Goal: Information Seeking & Learning: Find specific fact

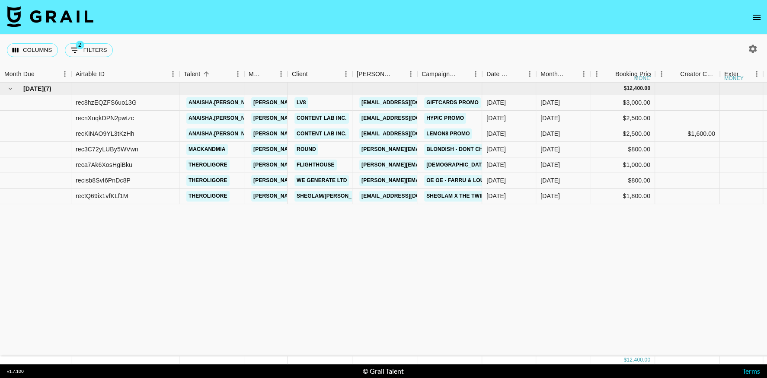
click at [78, 52] on icon "Show filters" at bounding box center [75, 50] width 10 height 10
select select "status"
select select "not"
select select "cancelled"
select select "videoLink"
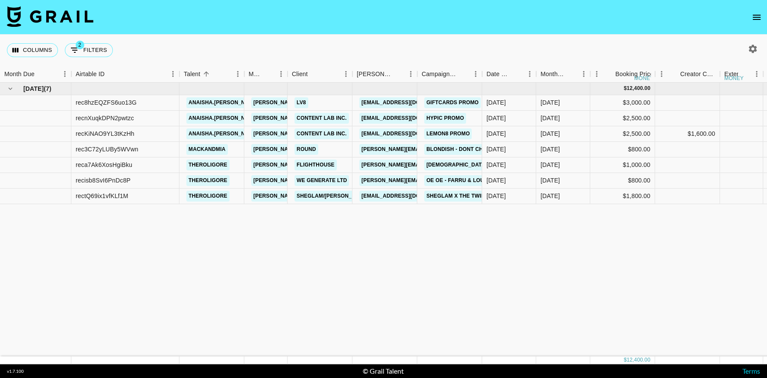
select select "isEmpty"
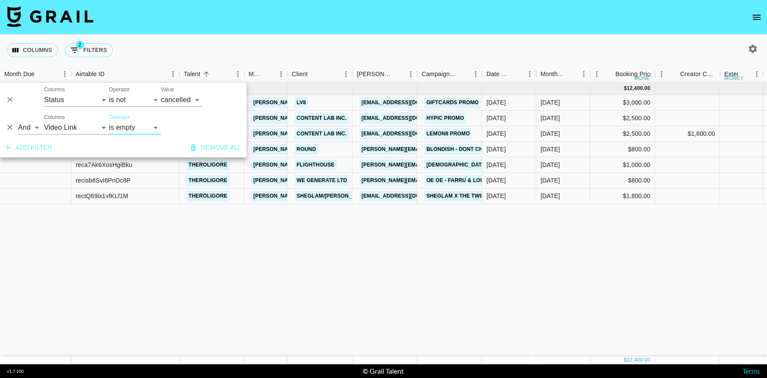
click at [8, 127] on icon "Delete" at bounding box center [10, 127] width 9 height 9
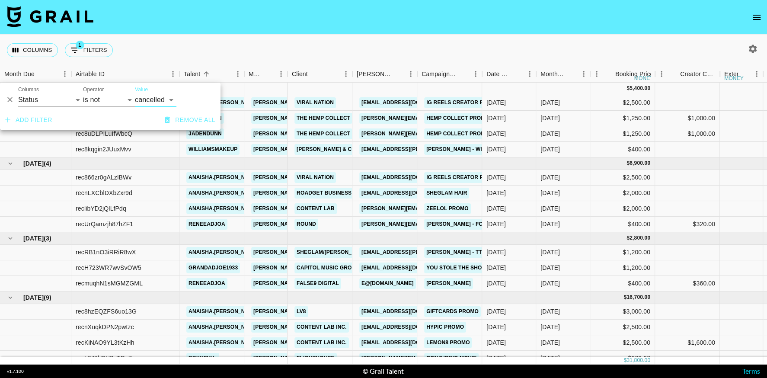
click at [12, 101] on icon "Delete" at bounding box center [10, 100] width 9 height 9
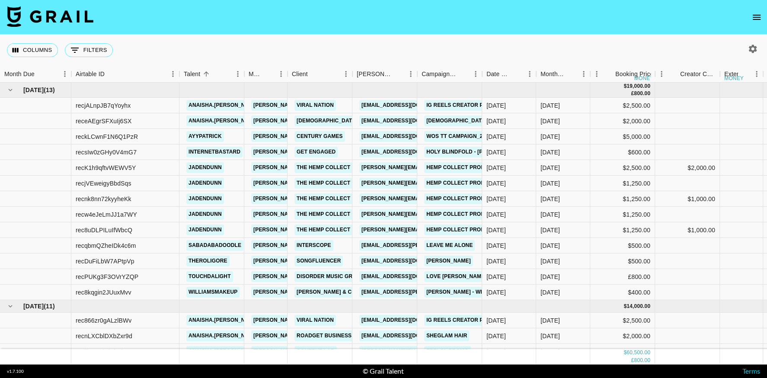
click at [361, 42] on div "Columns 0 Filters + Booking" at bounding box center [383, 50] width 767 height 31
click at [756, 47] on icon "button" at bounding box center [752, 49] width 10 height 10
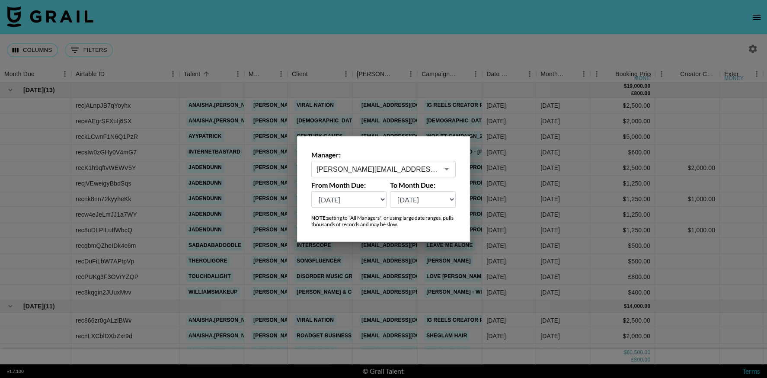
click at [352, 201] on select "[DATE] Aug '[DATE] Jun '[DATE] Apr '[DATE] Feb '[DATE] Dec '[DATE] Oct '[DATE] …" at bounding box center [348, 199] width 75 height 16
select select "[DATE]"
click at [311, 191] on select "[DATE] Aug '[DATE] Jun '[DATE] Apr '[DATE] Feb '[DATE] Dec '[DATE] Oct '[DATE] …" at bounding box center [348, 199] width 75 height 16
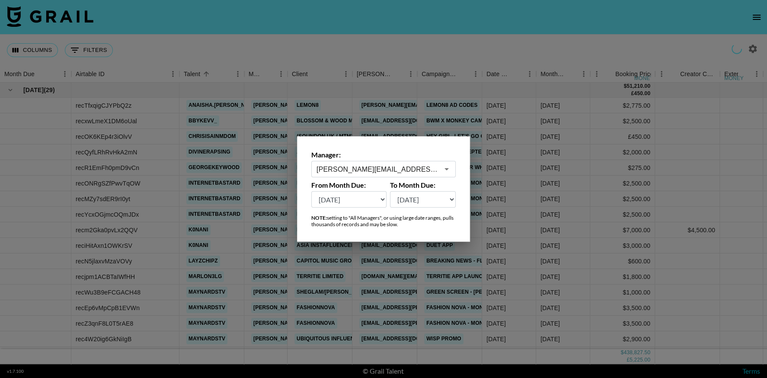
click at [515, 13] on div at bounding box center [383, 189] width 767 height 378
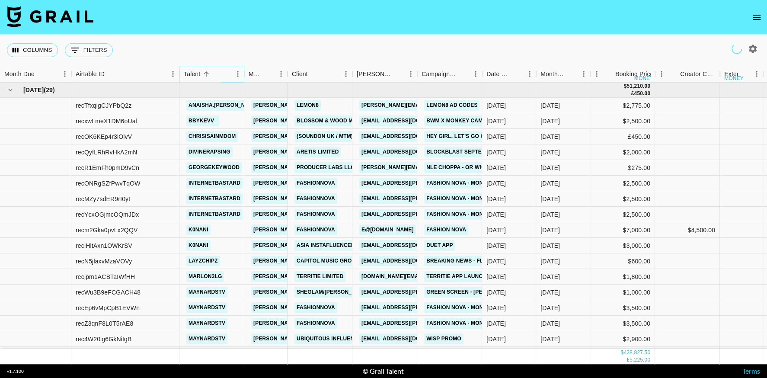
click at [236, 76] on icon "Menu" at bounding box center [237, 74] width 9 height 9
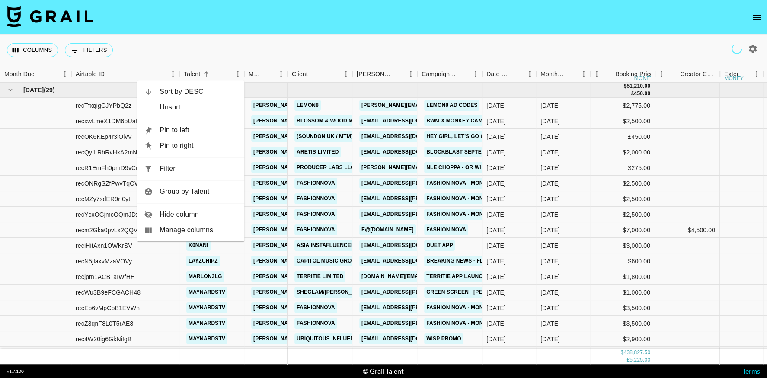
click at [201, 169] on span "Filter" at bounding box center [198, 168] width 78 height 10
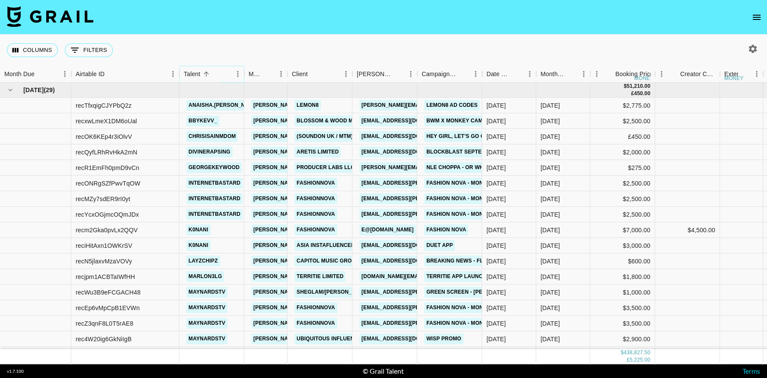
click at [238, 75] on icon "Menu" at bounding box center [237, 74] width 9 height 9
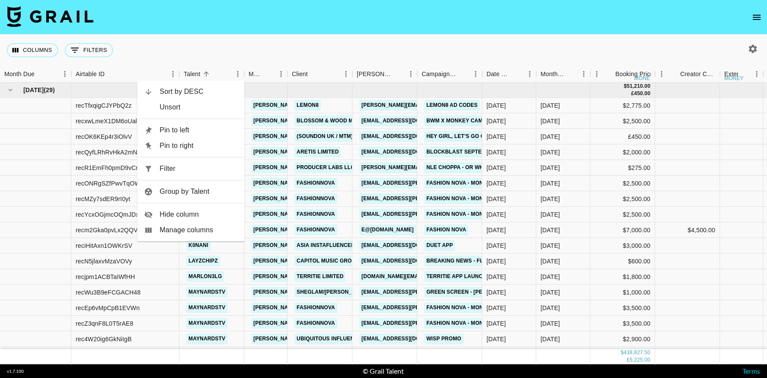
click at [199, 167] on span "Filter" at bounding box center [198, 168] width 78 height 10
select select "talentName"
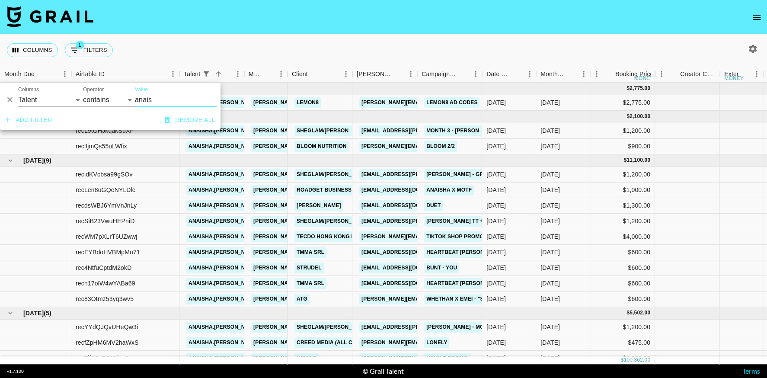
type input "anais"
click at [462, 39] on div "Columns 1 Filters + Booking" at bounding box center [383, 50] width 767 height 31
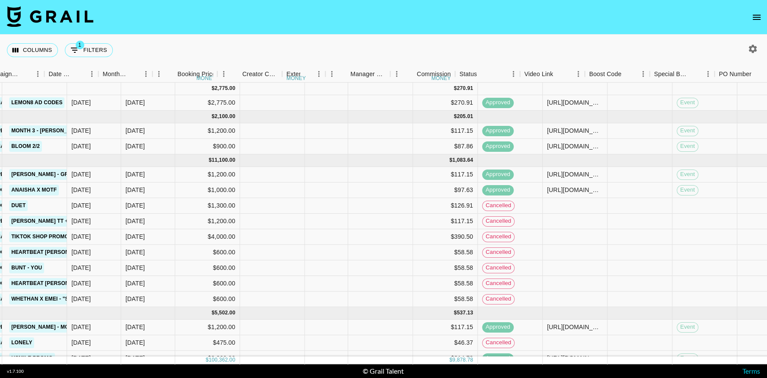
scroll to position [0, 449]
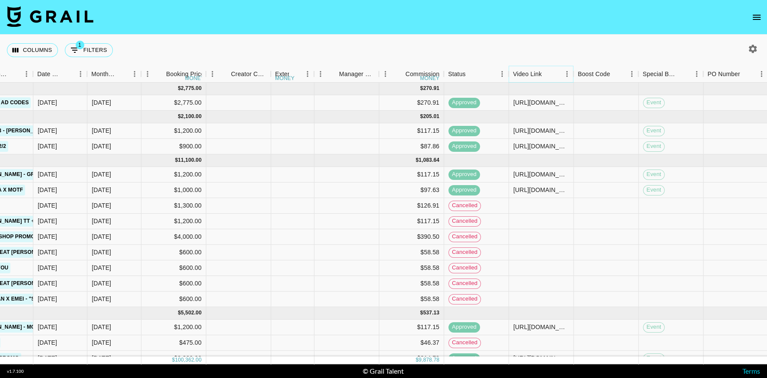
click at [567, 76] on icon "Menu" at bounding box center [566, 74] width 1 height 6
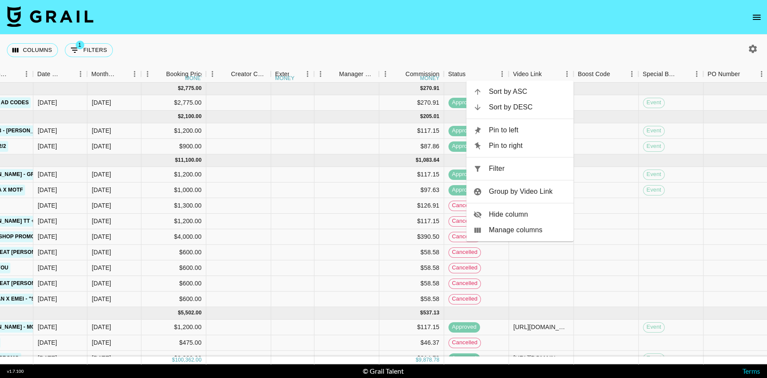
click at [523, 169] on span "Filter" at bounding box center [528, 168] width 78 height 10
select select "talentName"
select select "videoLink"
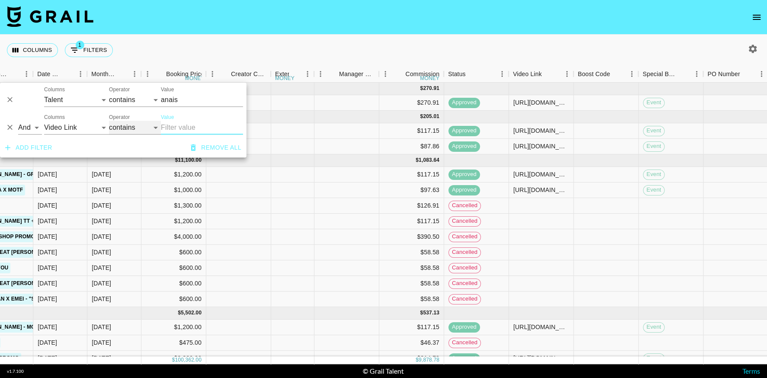
click at [143, 132] on select "contains equals starts with ends with is empty is not empty is any of" at bounding box center [135, 128] width 52 height 14
click at [109, 121] on select "contains equals starts with ends with is empty is not empty is any of" at bounding box center [135, 128] width 52 height 14
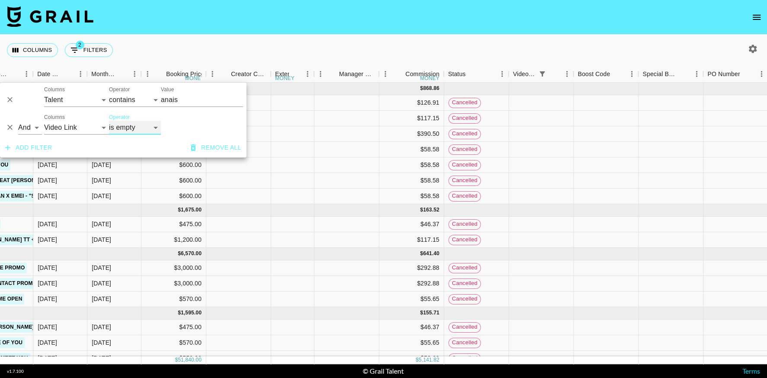
click at [119, 123] on select "contains equals starts with ends with is empty is not empty is any of" at bounding box center [135, 128] width 52 height 14
select select "isNotEmpty"
click at [109, 121] on select "contains equals starts with ends with is empty is not empty is any of" at bounding box center [135, 128] width 52 height 14
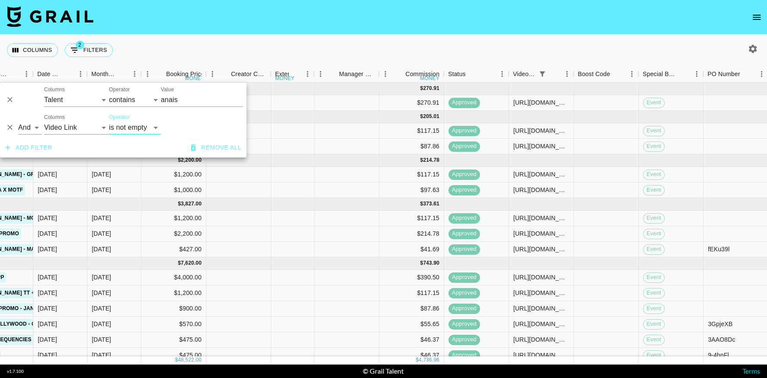
click at [561, 15] on nav at bounding box center [383, 17] width 767 height 35
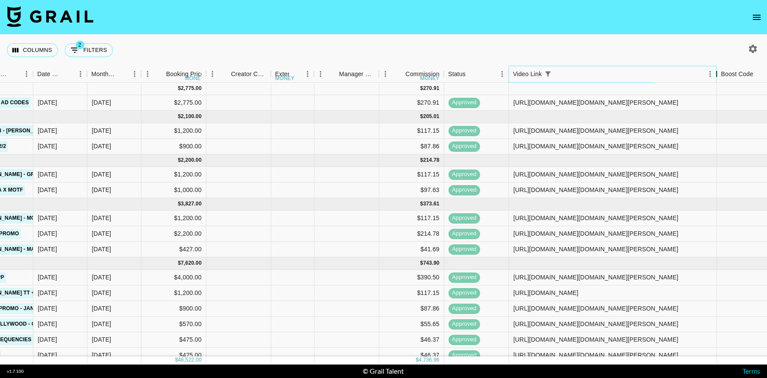
drag, startPoint x: 574, startPoint y: 73, endPoint x: 745, endPoint y: 86, distance: 172.1
click at [745, 86] on div "Month Due Airtable ID Talent Manager Client [PERSON_NAME] Campaign (Type) Date …" at bounding box center [383, 215] width 767 height 298
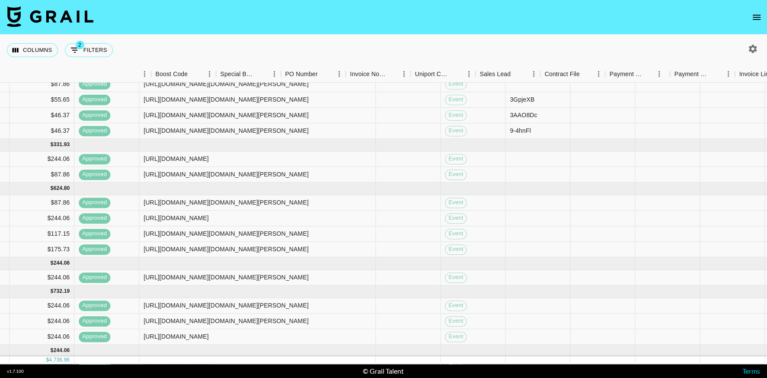
scroll to position [223, 1118]
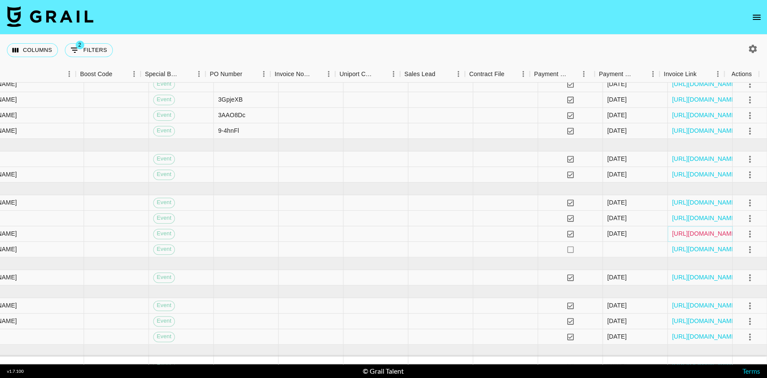
click at [710, 229] on link "[URL][DOMAIN_NAME]" at bounding box center [704, 233] width 65 height 9
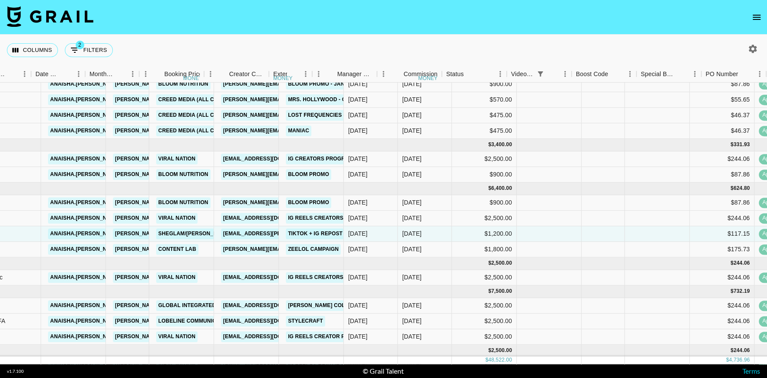
scroll to position [223, 451]
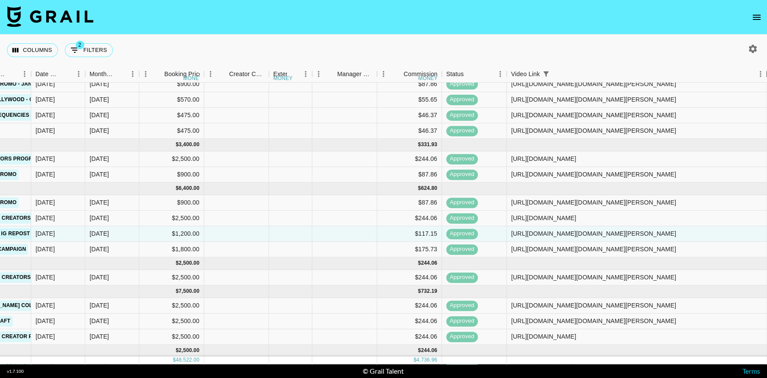
drag, startPoint x: 574, startPoint y: 73, endPoint x: 773, endPoint y: 102, distance: 201.8
click at [766, 102] on html "Columns 2 Filters + Booking Month Due Airtable ID Talent Manager Client [PERSON…" at bounding box center [383, 189] width 767 height 378
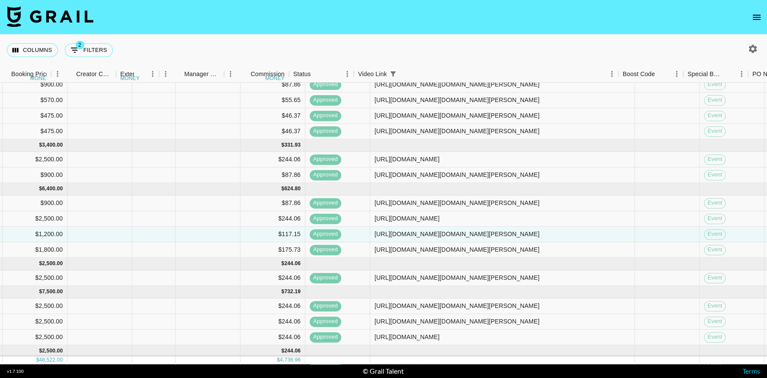
scroll to position [223, 603]
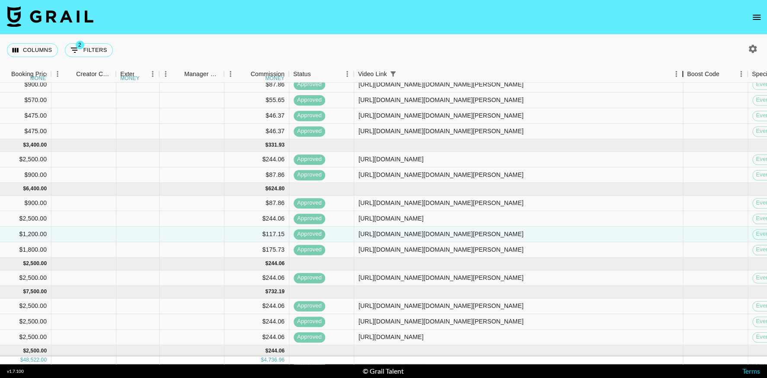
drag, startPoint x: 616, startPoint y: 78, endPoint x: 682, endPoint y: 85, distance: 66.1
click at [681, 85] on div "Month Due Airtable ID Talent Manager Client [PERSON_NAME] Campaign (Type) Date …" at bounding box center [383, 215] width 767 height 298
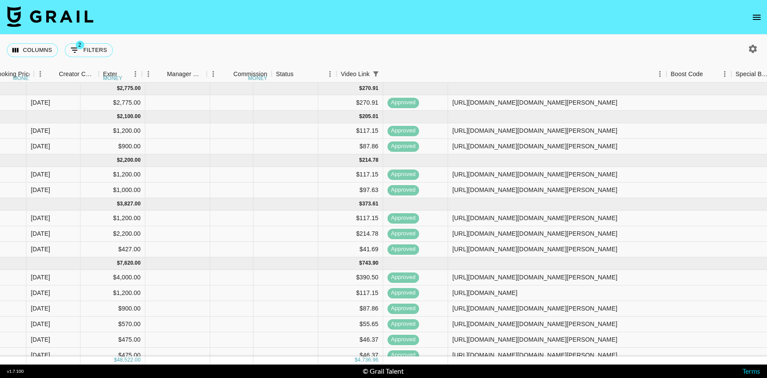
scroll to position [0, 642]
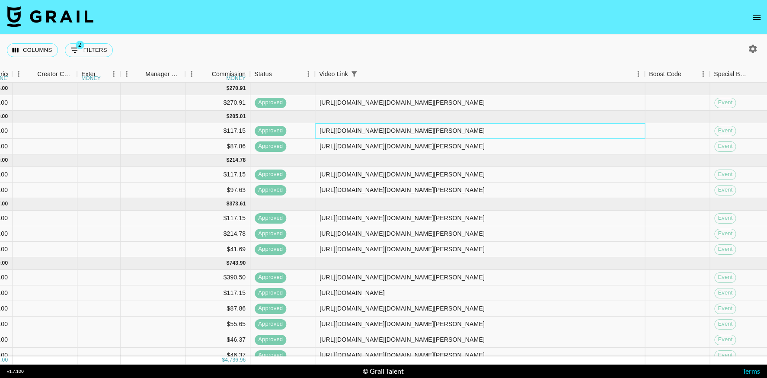
click at [466, 131] on div "[URL][DOMAIN_NAME][DOMAIN_NAME][PERSON_NAME]" at bounding box center [401, 130] width 165 height 9
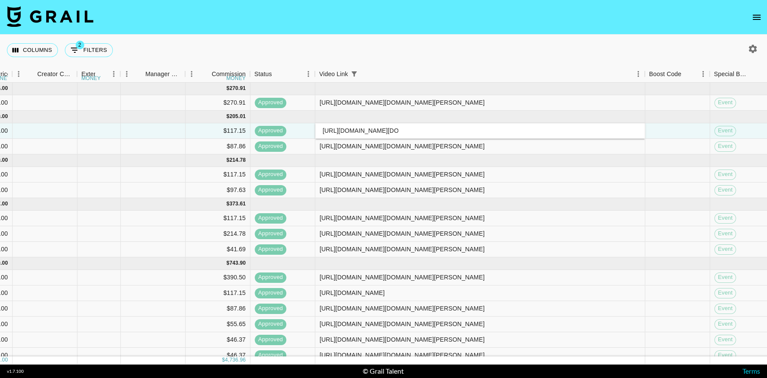
scroll to position [0, 198]
click at [466, 131] on div "[URL][DOMAIN_NAME][DOMAIN_NAME][PERSON_NAME]" at bounding box center [480, 131] width 330 height 16
click at [469, 150] on div "[URL][DOMAIN_NAME][DOMAIN_NAME][PERSON_NAME]" at bounding box center [480, 147] width 330 height 16
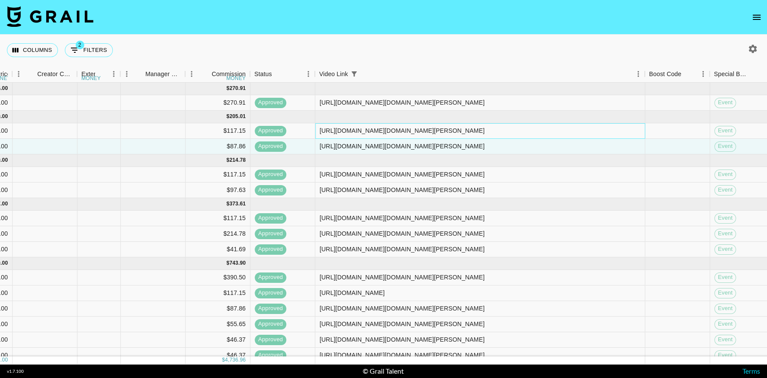
click at [477, 132] on div "[URL][DOMAIN_NAME][DOMAIN_NAME][PERSON_NAME]" at bounding box center [401, 130] width 165 height 9
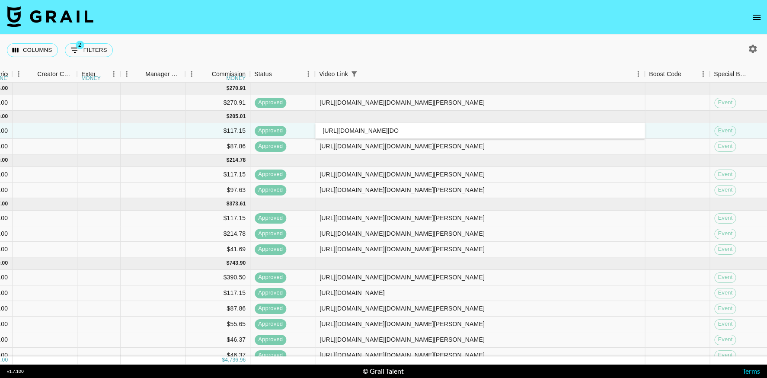
scroll to position [0, 198]
click at [477, 132] on div "[URL][DOMAIN_NAME][DOMAIN_NAME][PERSON_NAME]" at bounding box center [480, 131] width 330 height 16
click at [465, 154] on div at bounding box center [480, 160] width 330 height 13
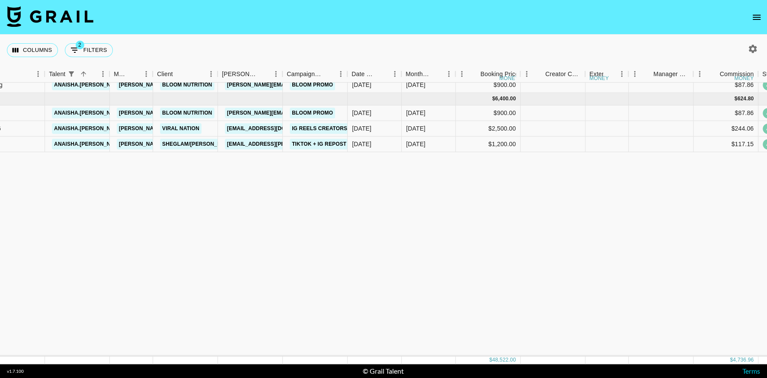
scroll to position [0, 134]
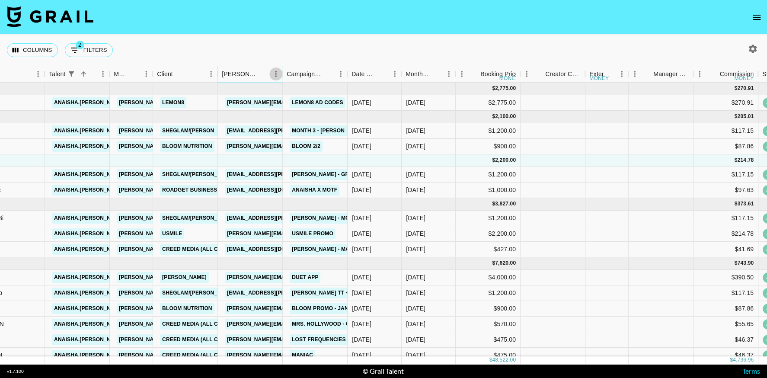
click at [276, 73] on icon "Menu" at bounding box center [275, 74] width 1 height 6
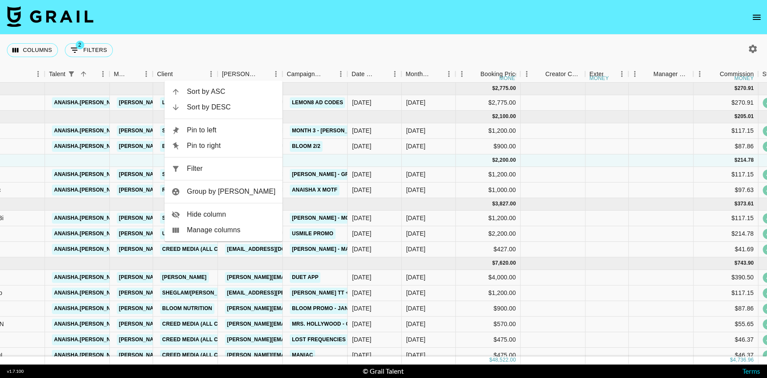
click at [201, 157] on ul "Sort by ASC Sort by DESC Pin to left Pin to right Filter Group by [PERSON_NAME]…" at bounding box center [223, 160] width 118 height 161
click at [204, 163] on span "Filter" at bounding box center [231, 168] width 89 height 10
select select "talentName"
select select "videoLink"
select select "isNotEmpty"
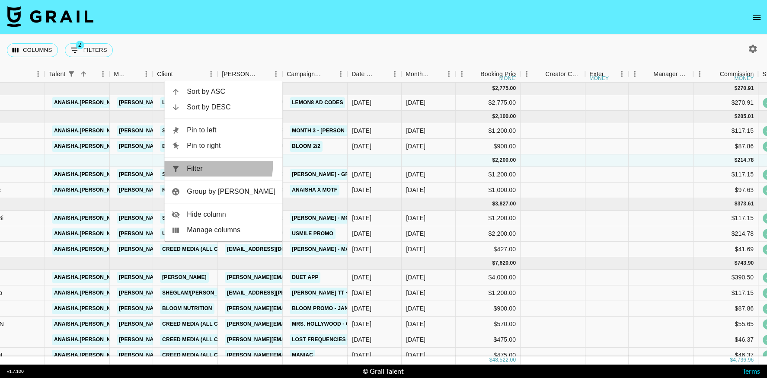
select select "bookerId"
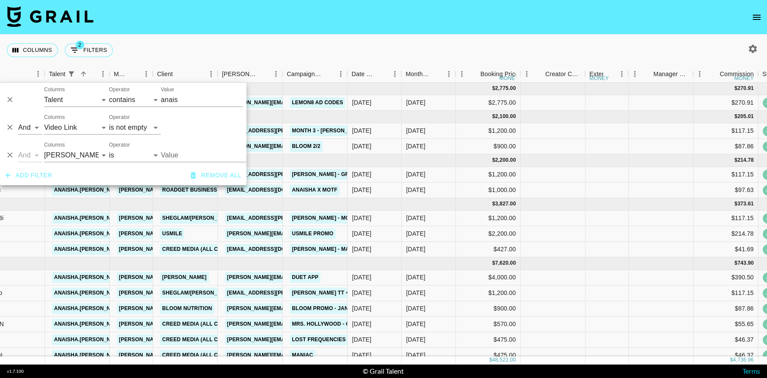
click at [228, 156] on input "Value" at bounding box center [219, 154] width 117 height 13
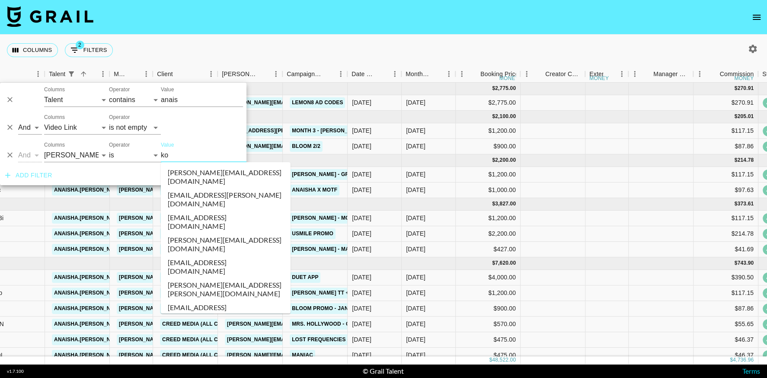
type input "kol"
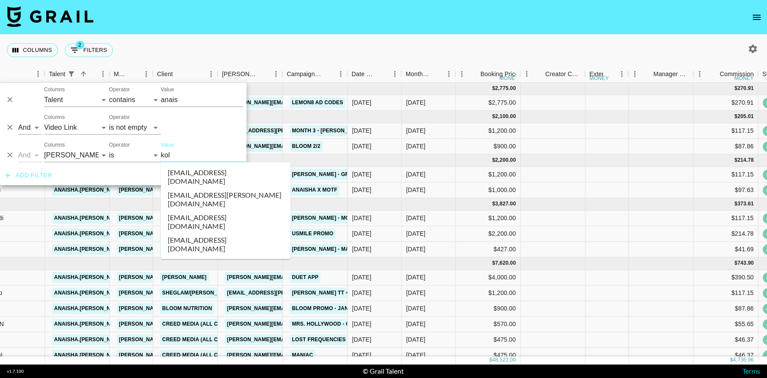
click at [232, 188] on li "[EMAIL_ADDRESS][PERSON_NAME][DOMAIN_NAME]" at bounding box center [226, 199] width 130 height 22
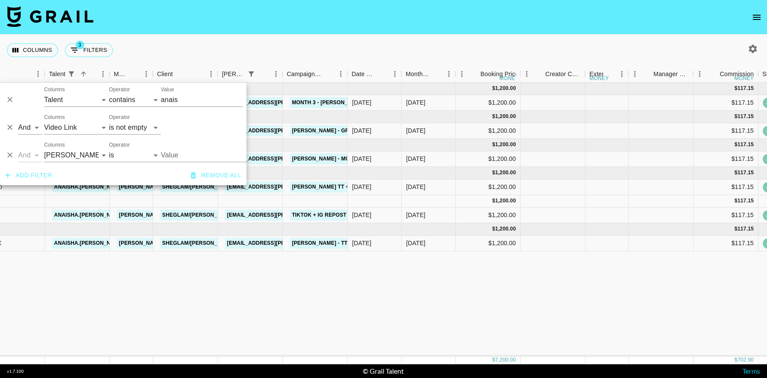
type input "[EMAIL_ADDRESS][PERSON_NAME][DOMAIN_NAME]"
click at [430, 297] on div "[DATE] ( 1 ) $ 1,200.00 $ 117.15 recL9tGHJkqakSuXF anaisha.torres [EMAIL_ADDRES…" at bounding box center [718, 220] width 1705 height 274
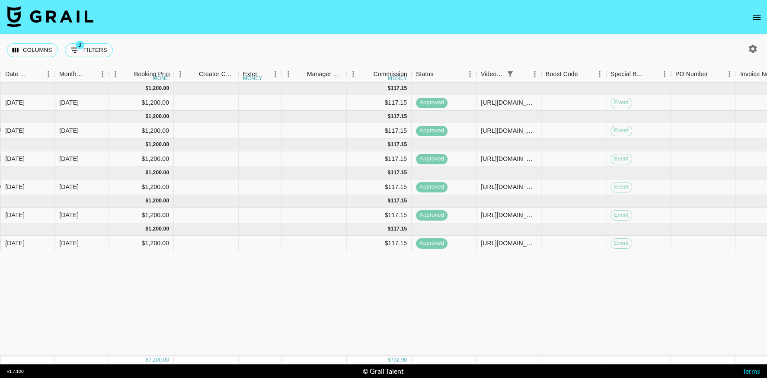
scroll to position [0, 754]
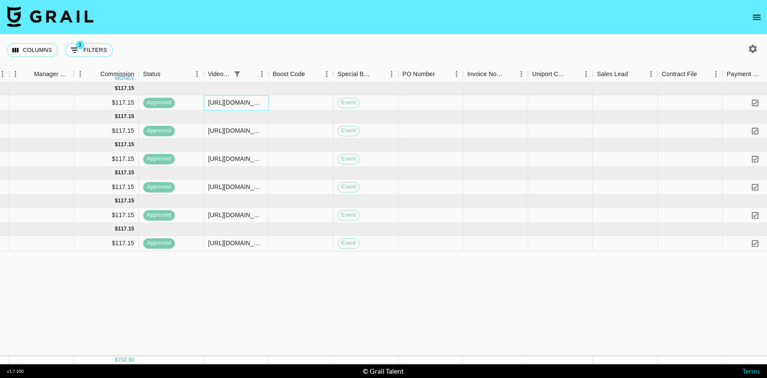
click at [237, 104] on div "[URL][DOMAIN_NAME][DOMAIN_NAME][PERSON_NAME]" at bounding box center [236, 102] width 56 height 9
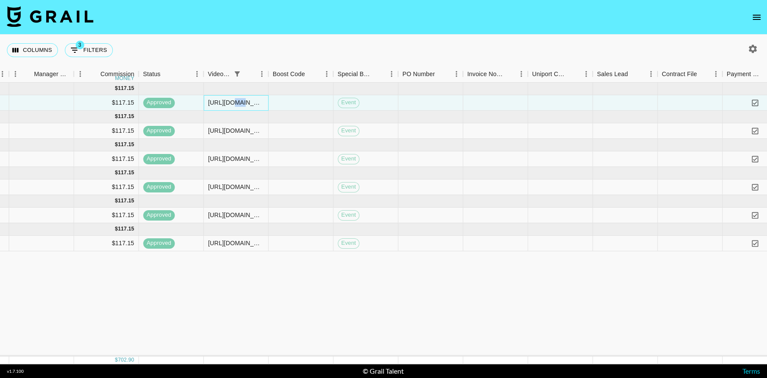
click at [237, 104] on div "[URL][DOMAIN_NAME][DOMAIN_NAME][PERSON_NAME]" at bounding box center [236, 102] width 56 height 9
click at [237, 104] on input "[URL][DOMAIN_NAME][DOMAIN_NAME][PERSON_NAME]" at bounding box center [236, 102] width 64 height 7
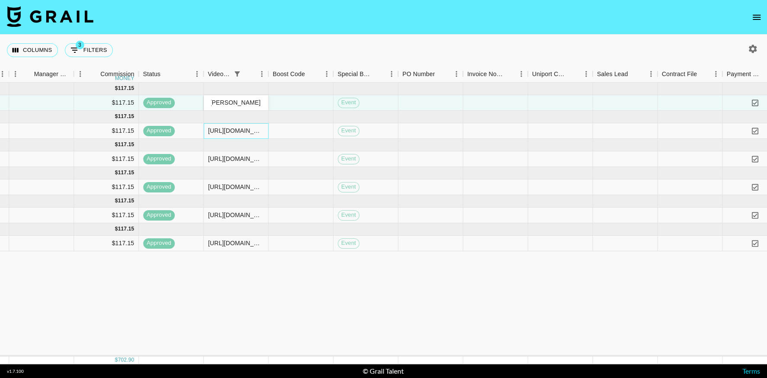
click at [223, 132] on div "[URL][DOMAIN_NAME][DOMAIN_NAME][PERSON_NAME]" at bounding box center [236, 130] width 56 height 9
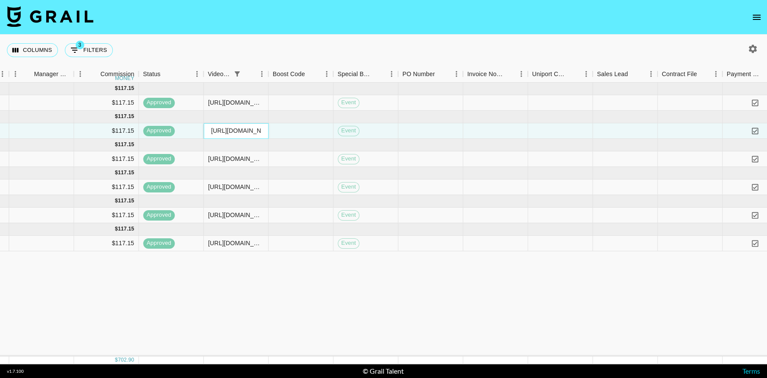
click at [236, 129] on input "[URL][DOMAIN_NAME][DOMAIN_NAME][PERSON_NAME]" at bounding box center [236, 130] width 64 height 7
click at [228, 162] on div "[URL][DOMAIN_NAME][DOMAIN_NAME][PERSON_NAME]" at bounding box center [236, 158] width 56 height 9
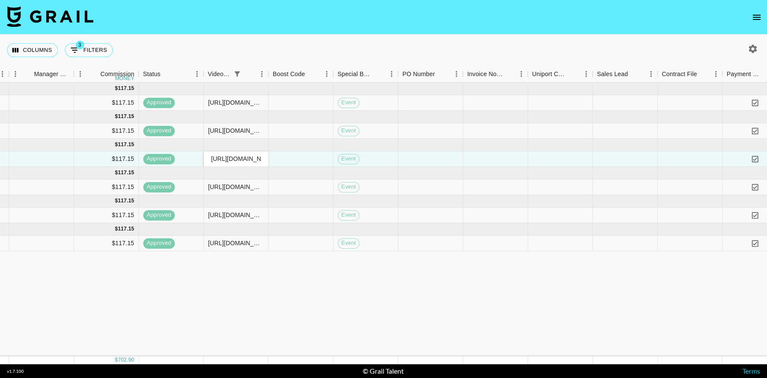
scroll to position [0, 201]
click at [234, 161] on input "[URL][DOMAIN_NAME][DOMAIN_NAME][PERSON_NAME]" at bounding box center [236, 158] width 64 height 7
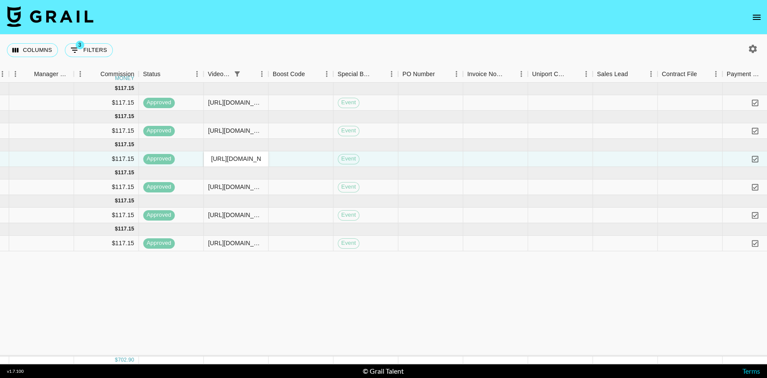
click at [348, 277] on div "[DATE] ( 1 ) $ 1,200.00 $ 117.15 recL9tGHJkqakSuXF anaisha.torres [EMAIL_ADDRES…" at bounding box center [98, 220] width 1705 height 274
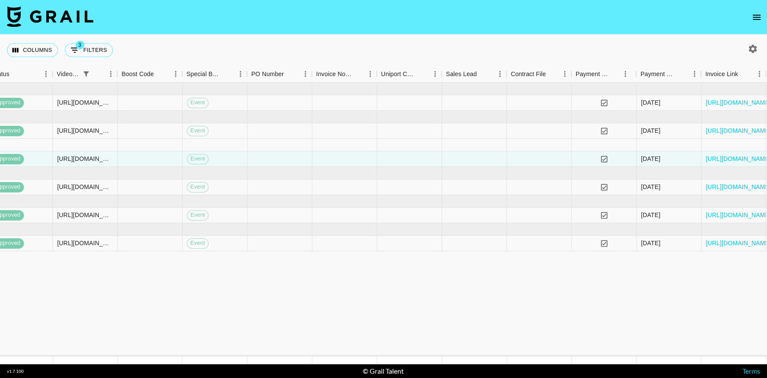
scroll to position [0, 904]
click at [734, 100] on link "[URL][DOMAIN_NAME]" at bounding box center [738, 102] width 65 height 9
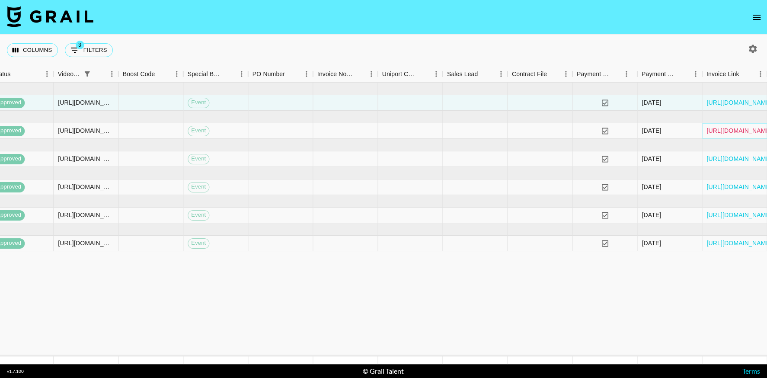
click at [724, 132] on link "[URL][DOMAIN_NAME]" at bounding box center [738, 130] width 65 height 9
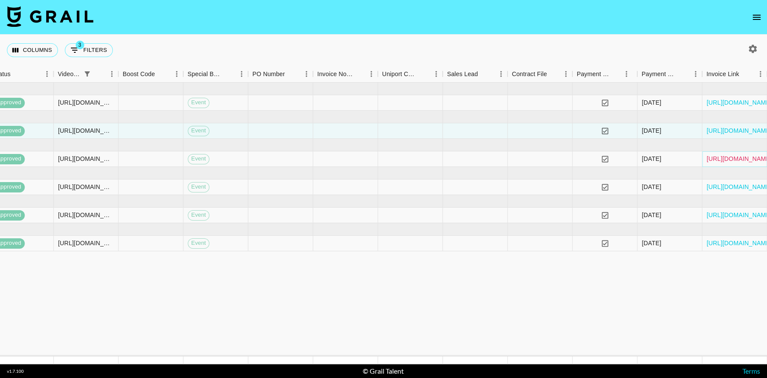
click at [725, 159] on link "[URL][DOMAIN_NAME]" at bounding box center [738, 158] width 65 height 9
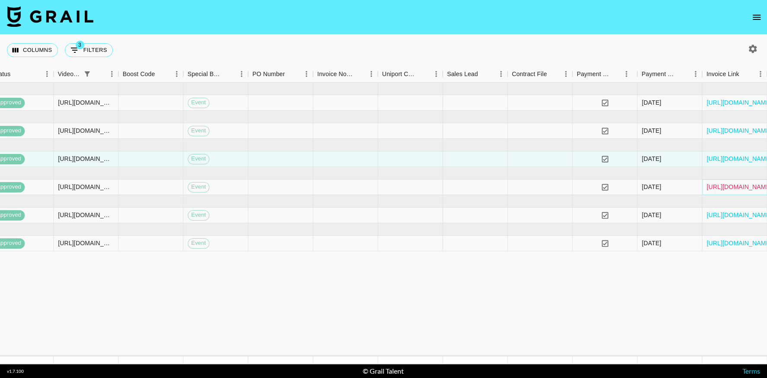
click at [727, 186] on link "[URL][DOMAIN_NAME]" at bounding box center [738, 186] width 65 height 9
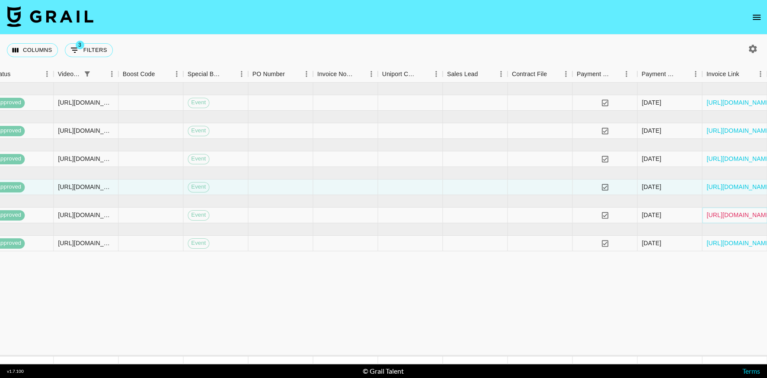
click at [730, 216] on link "[URL][DOMAIN_NAME]" at bounding box center [738, 214] width 65 height 9
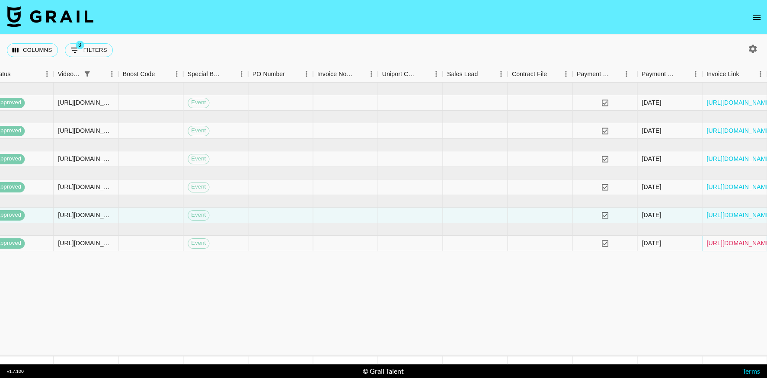
click at [716, 240] on link "[URL][DOMAIN_NAME]" at bounding box center [738, 243] width 65 height 9
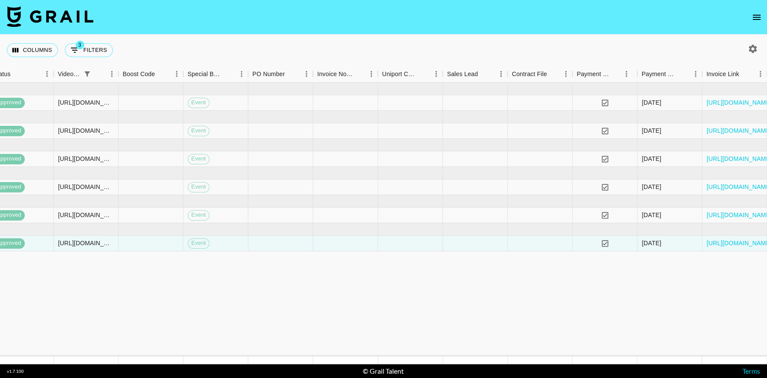
click at [731, 241] on link "[URL][DOMAIN_NAME]" at bounding box center [738, 243] width 65 height 9
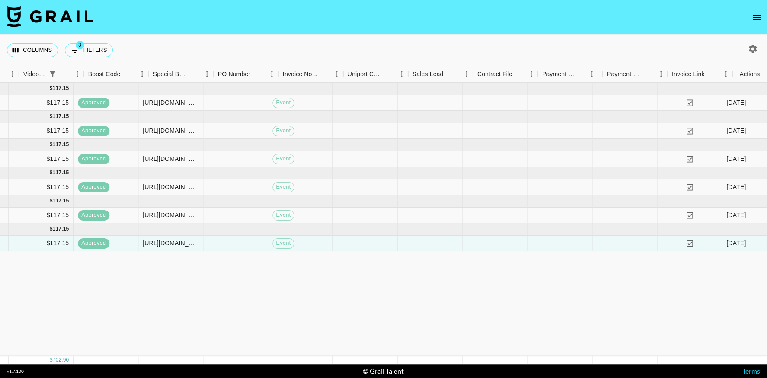
scroll to position [0, 938]
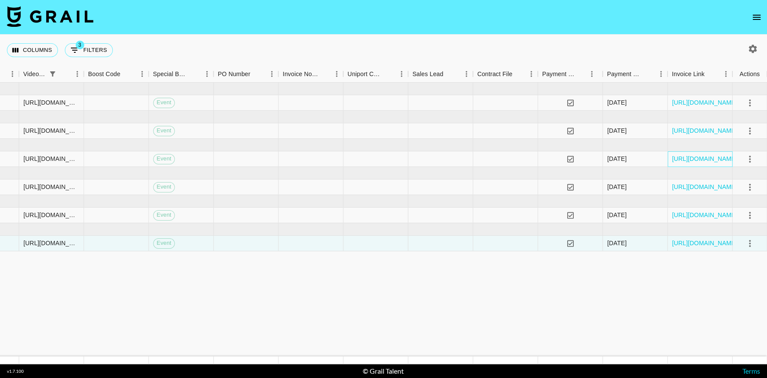
click at [703, 153] on div "[URL][DOMAIN_NAME]" at bounding box center [699, 159] width 65 height 16
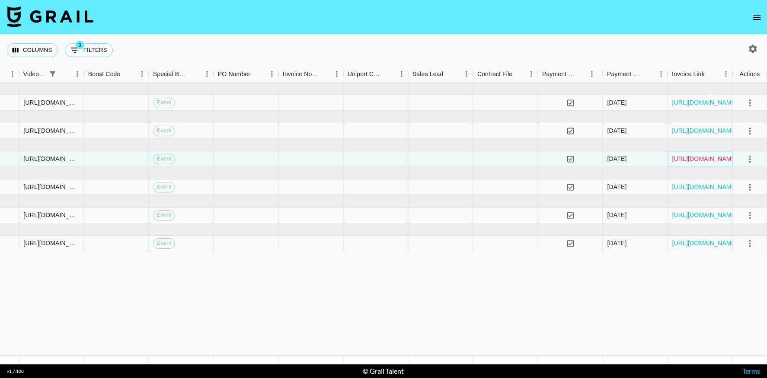
click at [704, 159] on link "[URL][DOMAIN_NAME]" at bounding box center [704, 158] width 65 height 9
click at [693, 212] on link "[URL][DOMAIN_NAME]" at bounding box center [704, 214] width 65 height 9
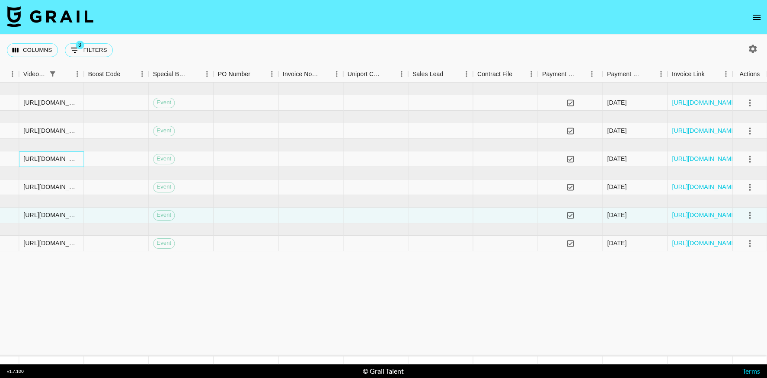
click at [69, 159] on div "[URL][DOMAIN_NAME][DOMAIN_NAME][PERSON_NAME]" at bounding box center [51, 158] width 56 height 9
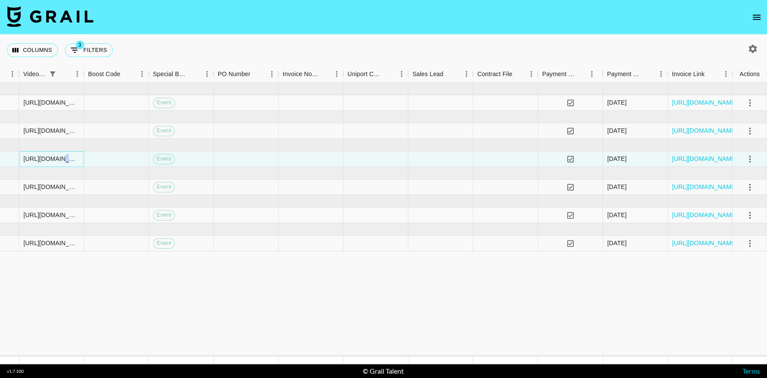
click at [69, 159] on div "[URL][DOMAIN_NAME][DOMAIN_NAME][PERSON_NAME]" at bounding box center [51, 158] width 56 height 9
click at [69, 159] on input "[URL][DOMAIN_NAME][DOMAIN_NAME][PERSON_NAME]" at bounding box center [51, 158] width 64 height 7
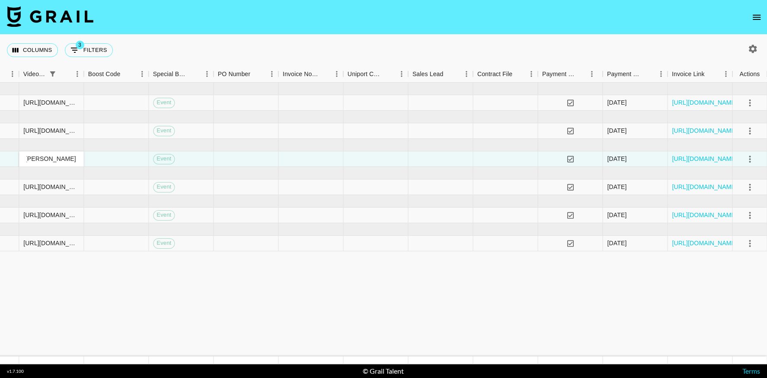
click at [69, 159] on input "[URL][DOMAIN_NAME][DOMAIN_NAME][PERSON_NAME]" at bounding box center [51, 158] width 64 height 7
click at [54, 211] on div "[URL][DOMAIN_NAME][DOMAIN_NAME][PERSON_NAME]" at bounding box center [51, 214] width 56 height 9
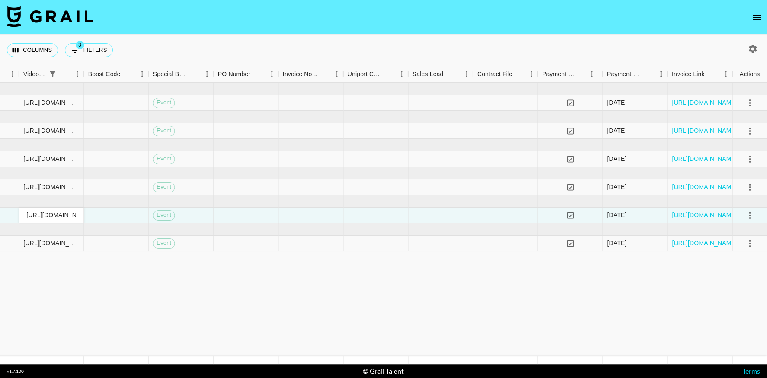
click at [54, 211] on input "[URL][DOMAIN_NAME][DOMAIN_NAME][PERSON_NAME]" at bounding box center [51, 214] width 64 height 7
click at [53, 133] on div "[URL][DOMAIN_NAME][DOMAIN_NAME][PERSON_NAME]" at bounding box center [51, 130] width 56 height 9
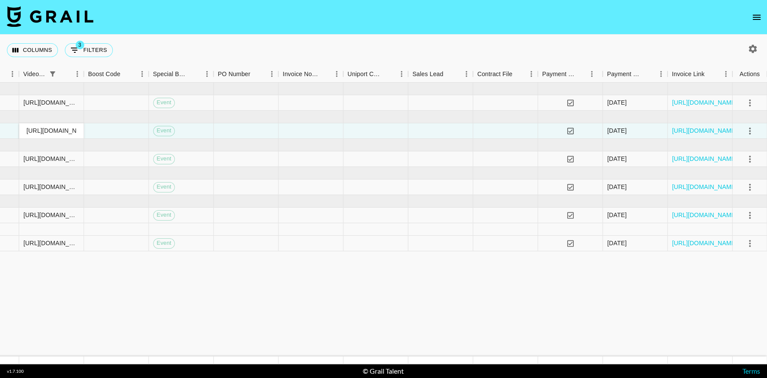
scroll to position [0, 209]
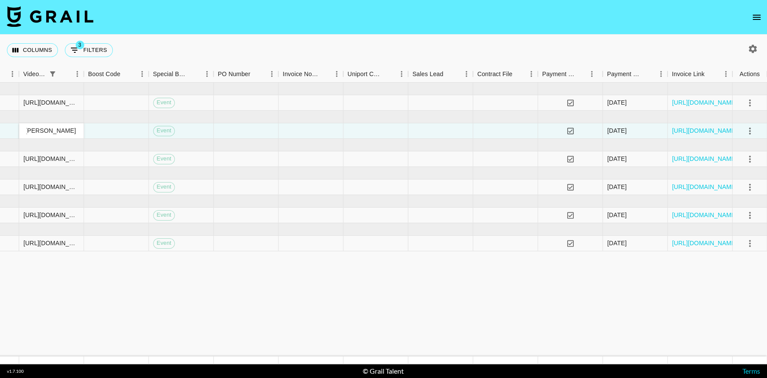
click at [53, 129] on div "[URL][DOMAIN_NAME][DOMAIN_NAME][PERSON_NAME]" at bounding box center [51, 130] width 56 height 9
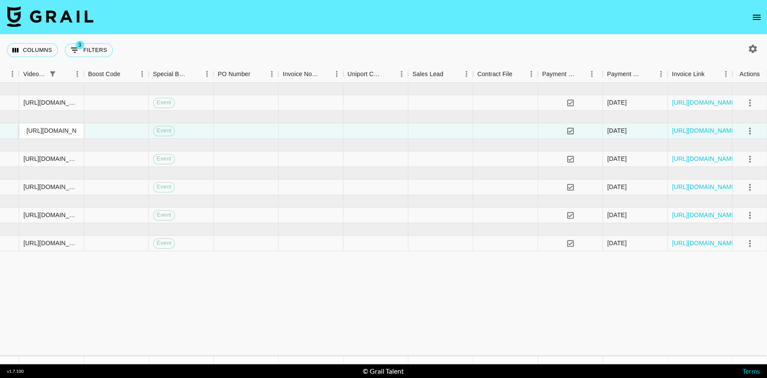
scroll to position [0, 209]
click at [58, 128] on input "[URL][DOMAIN_NAME][DOMAIN_NAME][PERSON_NAME]" at bounding box center [51, 130] width 64 height 7
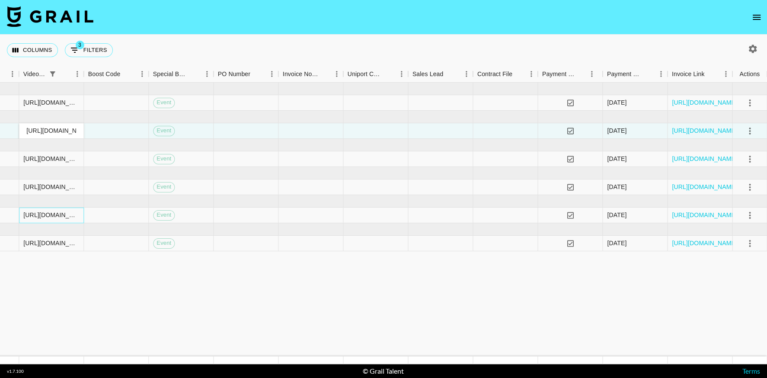
click at [60, 213] on div "[URL][DOMAIN_NAME][DOMAIN_NAME][PERSON_NAME]" at bounding box center [51, 214] width 56 height 9
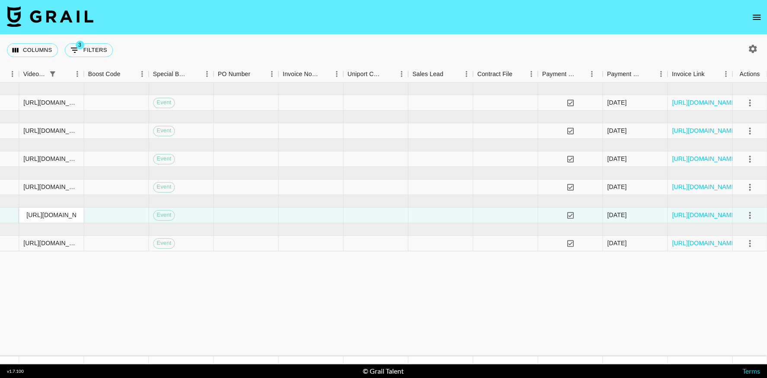
click at [60, 213] on input "[URL][DOMAIN_NAME][DOMAIN_NAME][PERSON_NAME]" at bounding box center [51, 214] width 64 height 7
click at [67, 240] on div "[URL][DOMAIN_NAME]" at bounding box center [51, 243] width 56 height 9
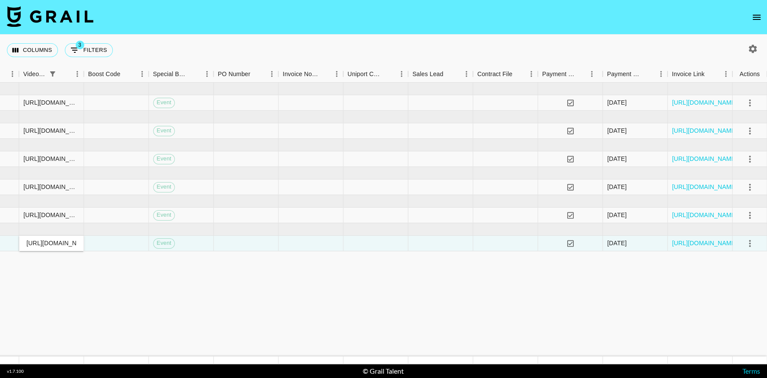
click at [67, 240] on input "[URL][DOMAIN_NAME]" at bounding box center [51, 242] width 64 height 7
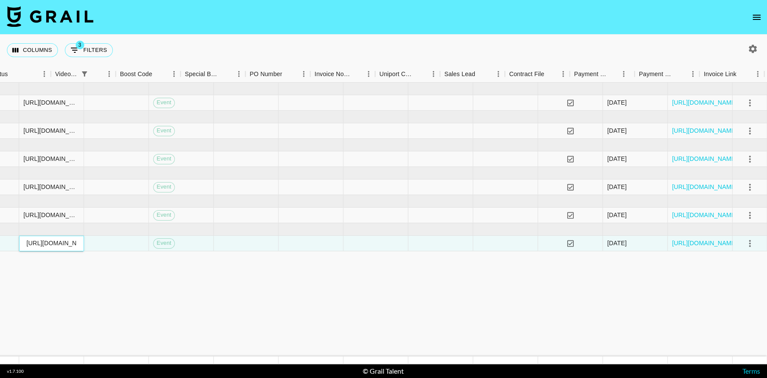
scroll to position [0, 769]
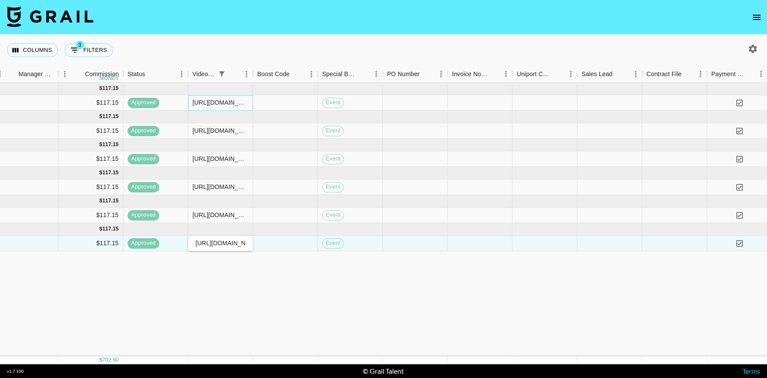
click at [230, 100] on div "[URL][DOMAIN_NAME][DOMAIN_NAME][PERSON_NAME]" at bounding box center [220, 102] width 56 height 9
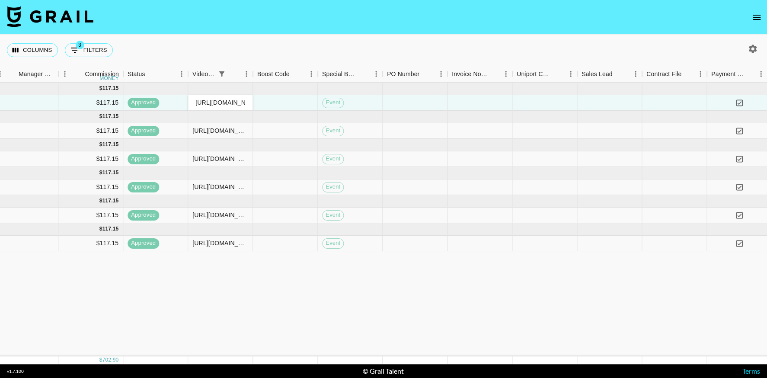
click at [230, 100] on input "[URL][DOMAIN_NAME][DOMAIN_NAME][PERSON_NAME]" at bounding box center [220, 102] width 64 height 7
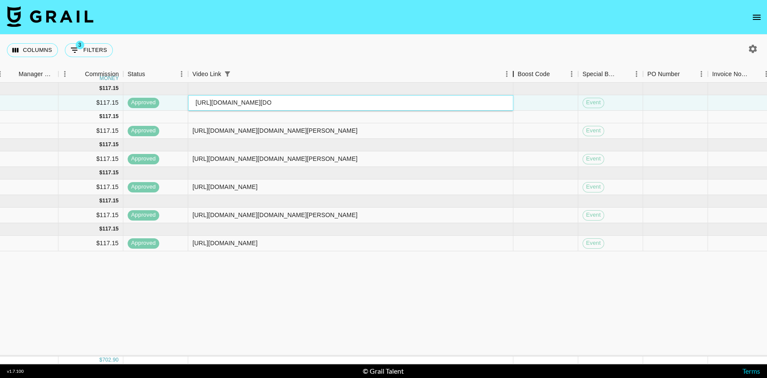
drag, startPoint x: 251, startPoint y: 74, endPoint x: 511, endPoint y: 114, distance: 263.2
click at [511, 114] on div "Month Due Airtable ID Talent Manager Client [PERSON_NAME] Campaign (Type) Date …" at bounding box center [383, 215] width 767 height 298
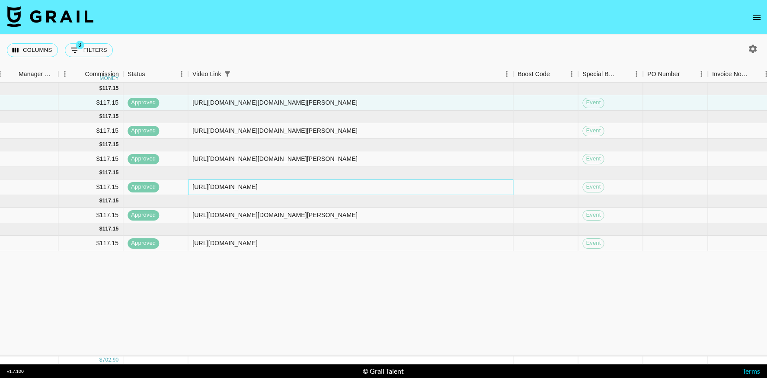
click at [258, 186] on div "[URL][DOMAIN_NAME]" at bounding box center [224, 186] width 65 height 9
click at [360, 186] on div "[URL][DOMAIN_NAME]" at bounding box center [350, 187] width 325 height 16
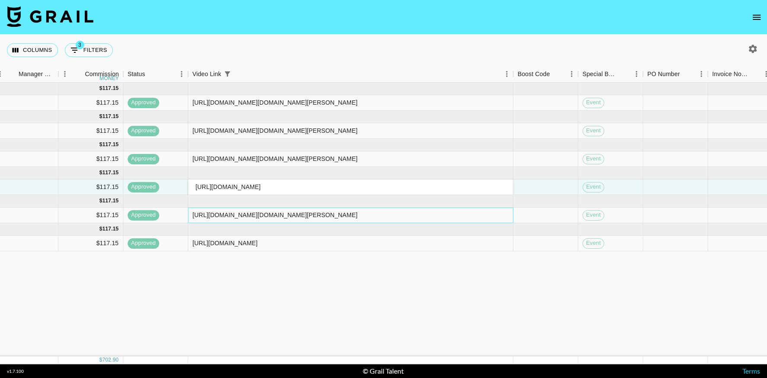
click at [357, 214] on div "[URL][DOMAIN_NAME][DOMAIN_NAME][PERSON_NAME]" at bounding box center [274, 214] width 165 height 9
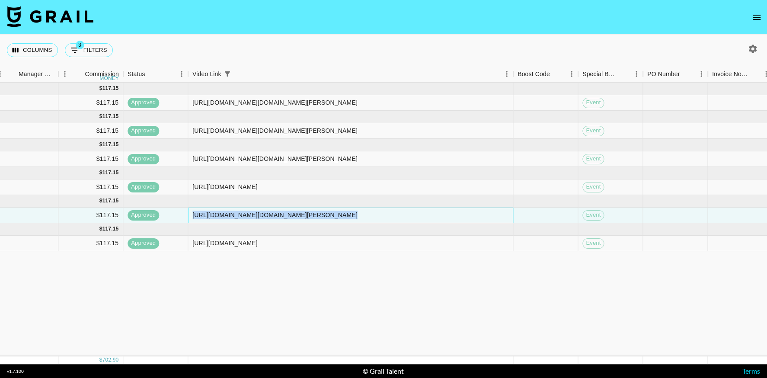
click at [374, 214] on div "[URL][DOMAIN_NAME][DOMAIN_NAME][PERSON_NAME]" at bounding box center [350, 215] width 325 height 16
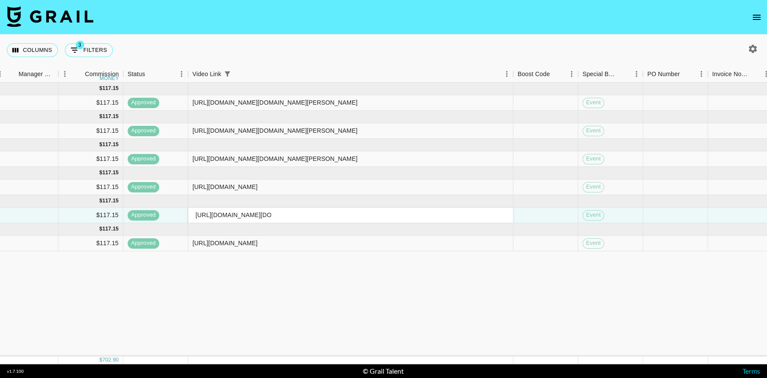
click at [526, 302] on div "[DATE] ( 1 ) $ 1,200.00 $ 117.15 recL9tGHJkqakSuXF anaisha.torres [EMAIL_ADDRES…" at bounding box center [213, 220] width 1965 height 274
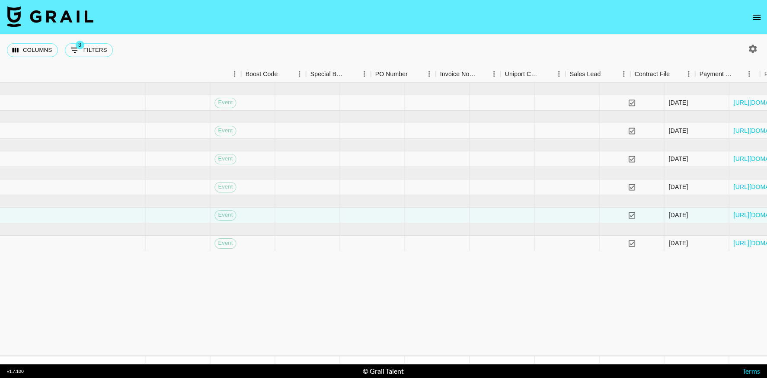
scroll to position [0, 1198]
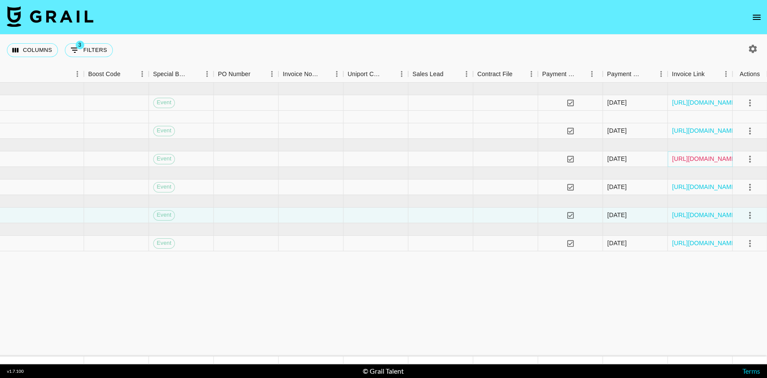
click at [695, 157] on link "[URL][DOMAIN_NAME]" at bounding box center [704, 158] width 65 height 9
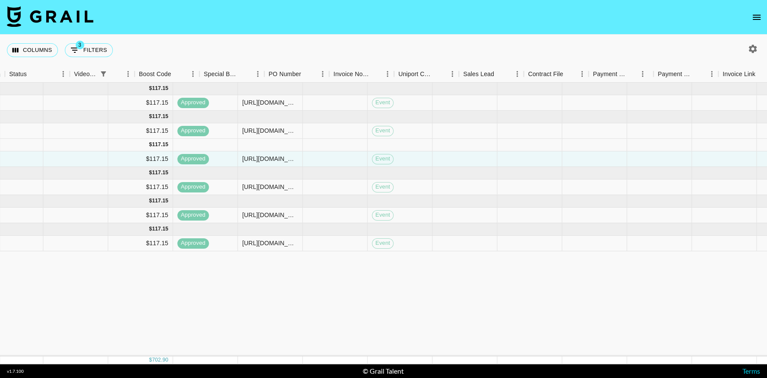
scroll to position [0, 652]
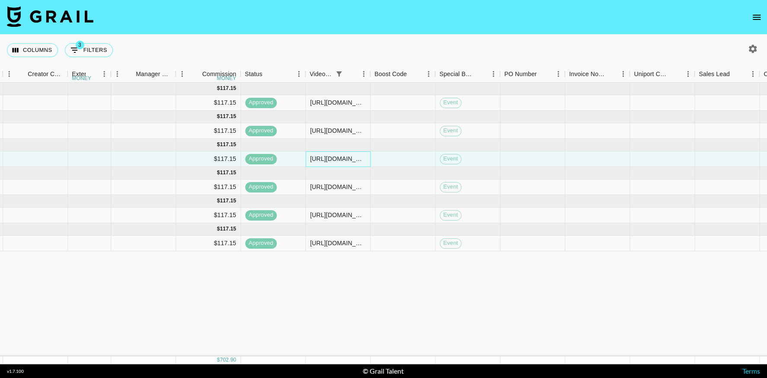
click at [335, 159] on div "[URL][DOMAIN_NAME][DOMAIN_NAME][PERSON_NAME]" at bounding box center [338, 158] width 56 height 9
click at [349, 216] on div "[URL][DOMAIN_NAME][DOMAIN_NAME][PERSON_NAME]" at bounding box center [338, 214] width 56 height 9
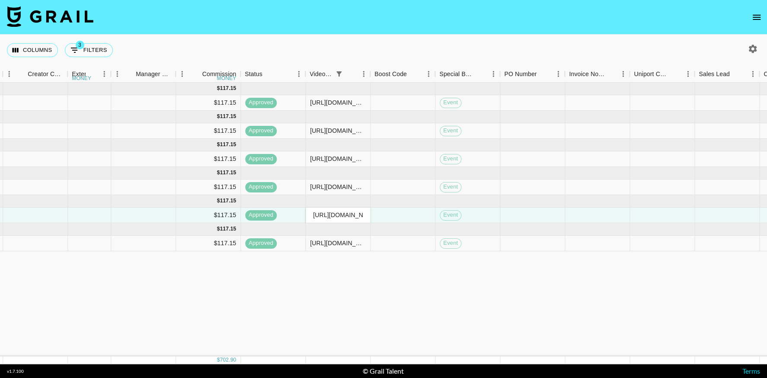
scroll to position [0, 142]
click at [349, 216] on input "[URL][DOMAIN_NAME][DOMAIN_NAME][PERSON_NAME]" at bounding box center [338, 214] width 64 height 7
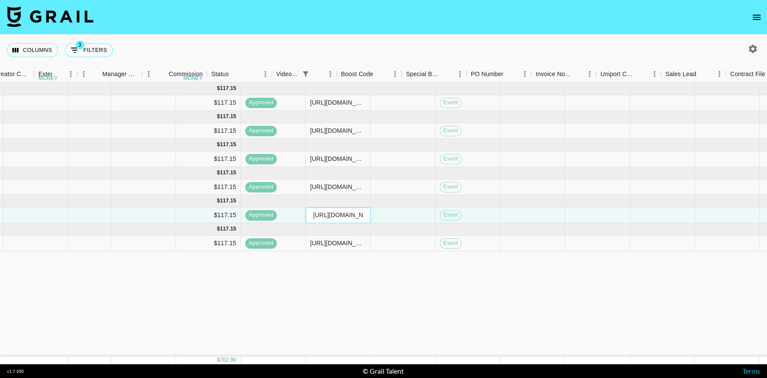
scroll to position [0, 938]
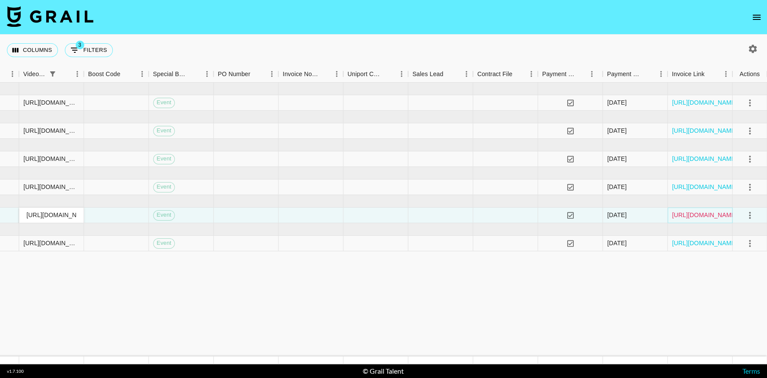
click at [695, 210] on link "[URL][DOMAIN_NAME]" at bounding box center [704, 214] width 65 height 9
click at [699, 158] on link "[URL][DOMAIN_NAME]" at bounding box center [704, 158] width 65 height 9
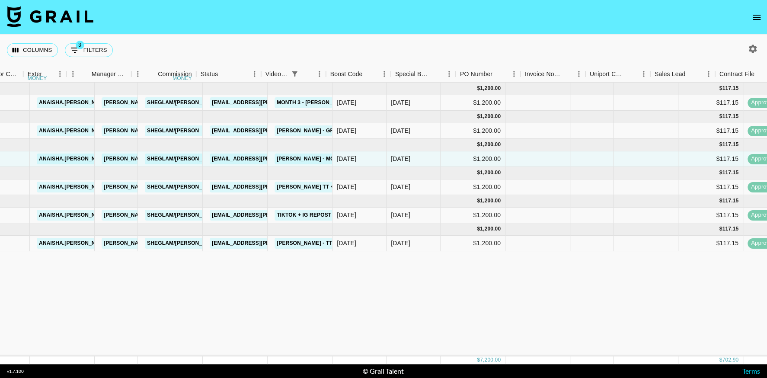
scroll to position [0, 0]
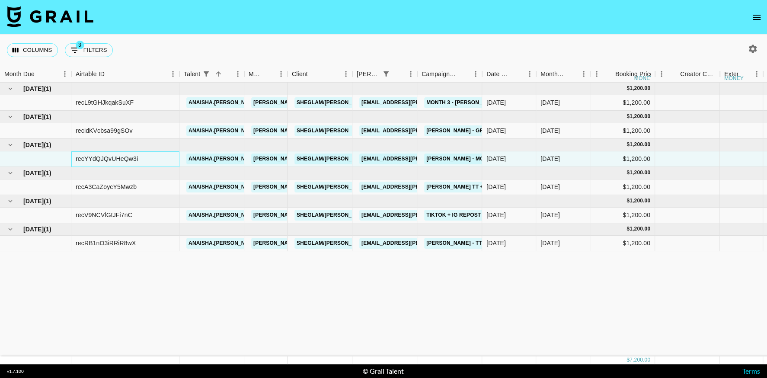
click at [97, 158] on div "recYYdQJQvUHeQw3i" at bounding box center [107, 158] width 62 height 9
copy div "recYYdQJQvUHeQw3i"
